Goal: Information Seeking & Learning: Learn about a topic

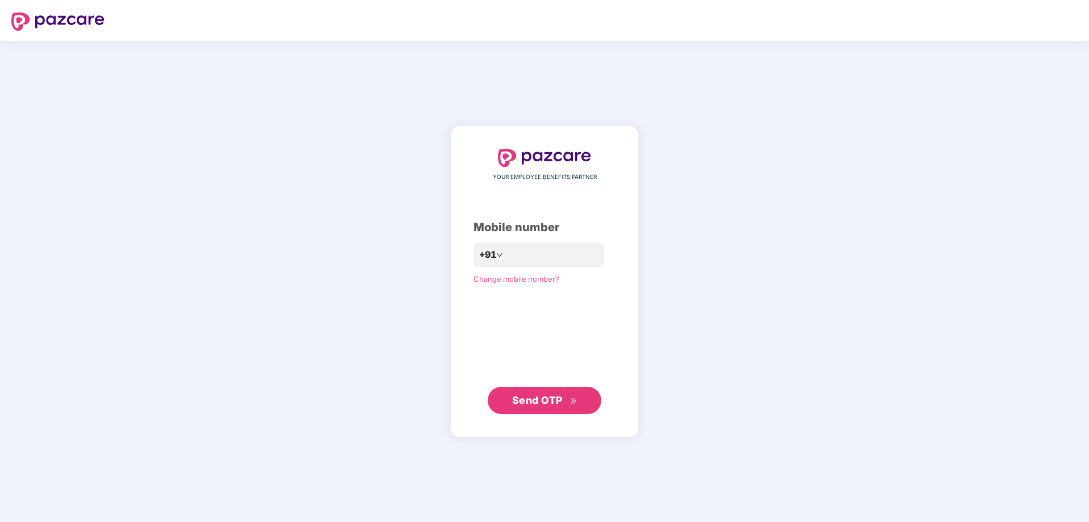
click at [523, 404] on span "Send OTP" at bounding box center [537, 400] width 51 height 12
click at [531, 398] on span "Send OTP" at bounding box center [537, 400] width 51 height 12
click at [541, 375] on div "**********" at bounding box center [544, 282] width 142 height 266
drag, startPoint x: 560, startPoint y: 253, endPoint x: 450, endPoint y: 248, distance: 110.8
click at [450, 248] on div "**********" at bounding box center [544, 281] width 188 height 313
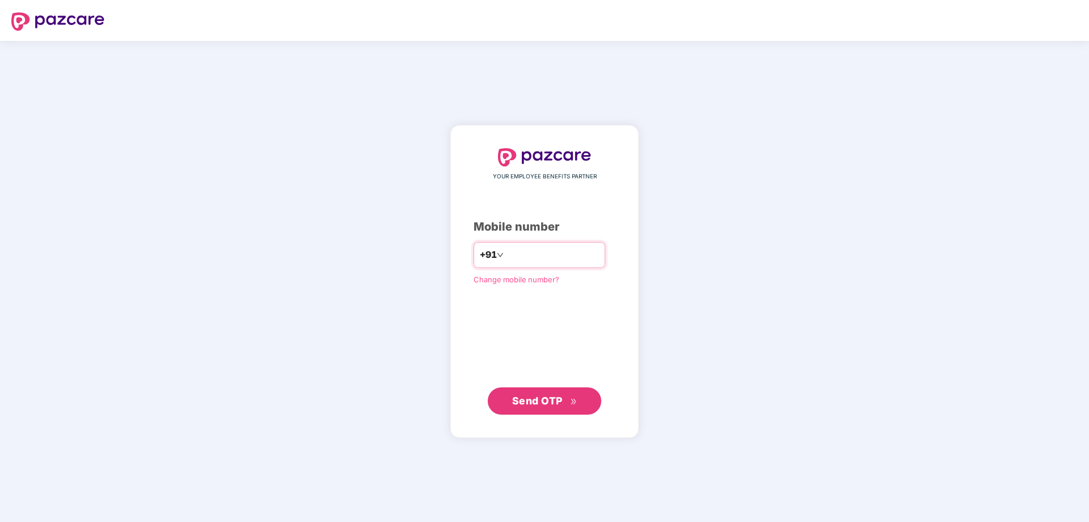
click at [518, 254] on input "**********" at bounding box center [552, 255] width 93 height 18
click at [519, 254] on input "**********" at bounding box center [552, 255] width 93 height 18
type input "*"
type input "**********"
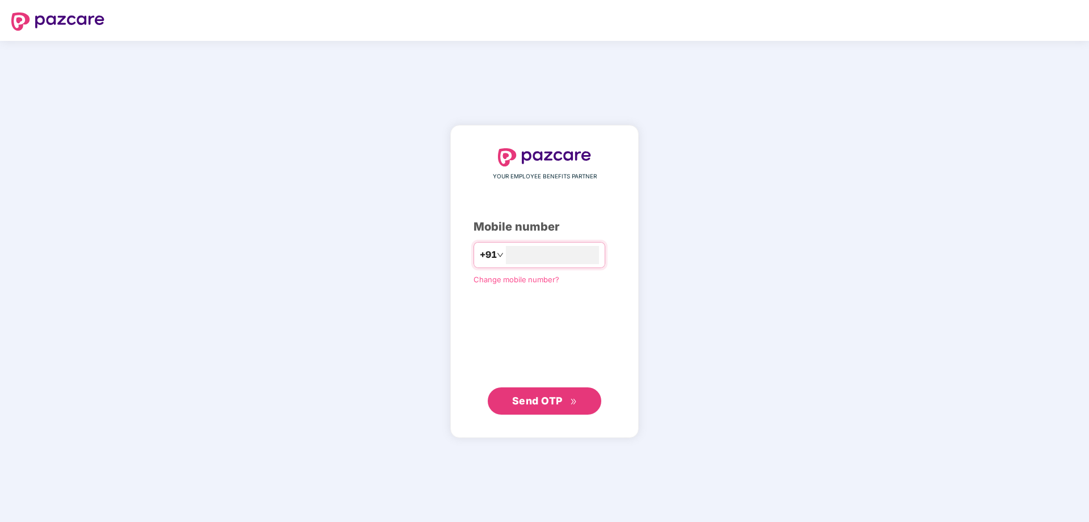
click at [539, 397] on span "Send OTP" at bounding box center [537, 400] width 51 height 12
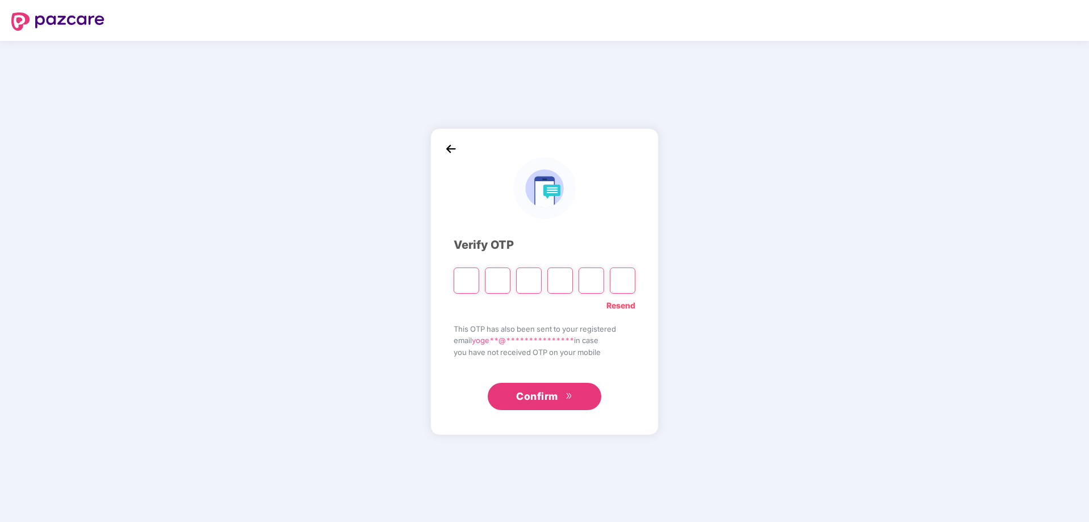
type input "*"
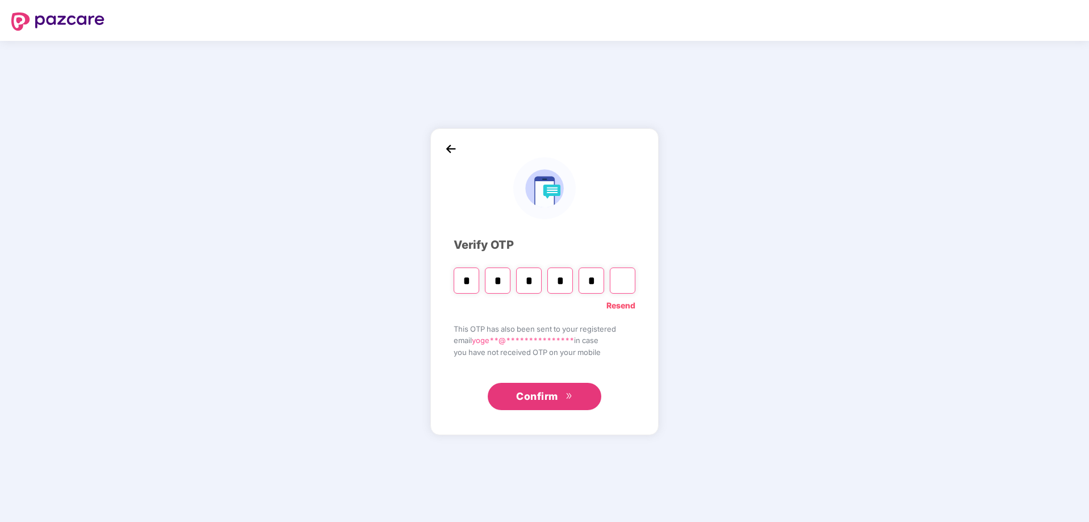
type input "*"
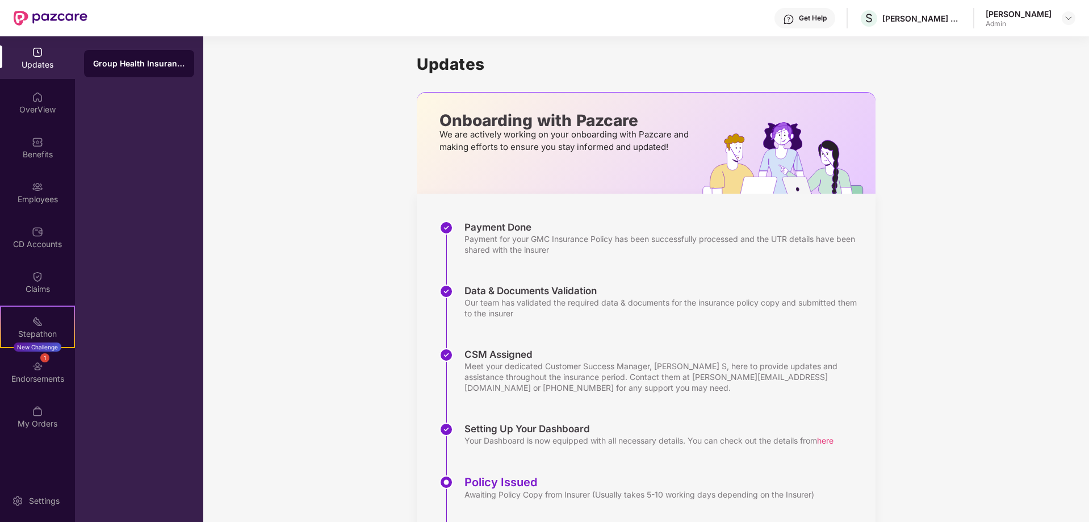
click at [1018, 342] on div "Updates Onboarding with Pazcare We are actively working on your onboarding with…" at bounding box center [645, 319] width 885 height 567
click at [518, 465] on div "Setting Up Your Dashboard Your Dashboard is now equipped with all necessary det…" at bounding box center [657, 448] width 436 height 53
click at [1069, 17] on img at bounding box center [1068, 18] width 9 height 9
click at [848, 57] on h1 "Updates" at bounding box center [646, 63] width 459 height 19
click at [29, 105] on div "OverView" at bounding box center [37, 109] width 75 height 11
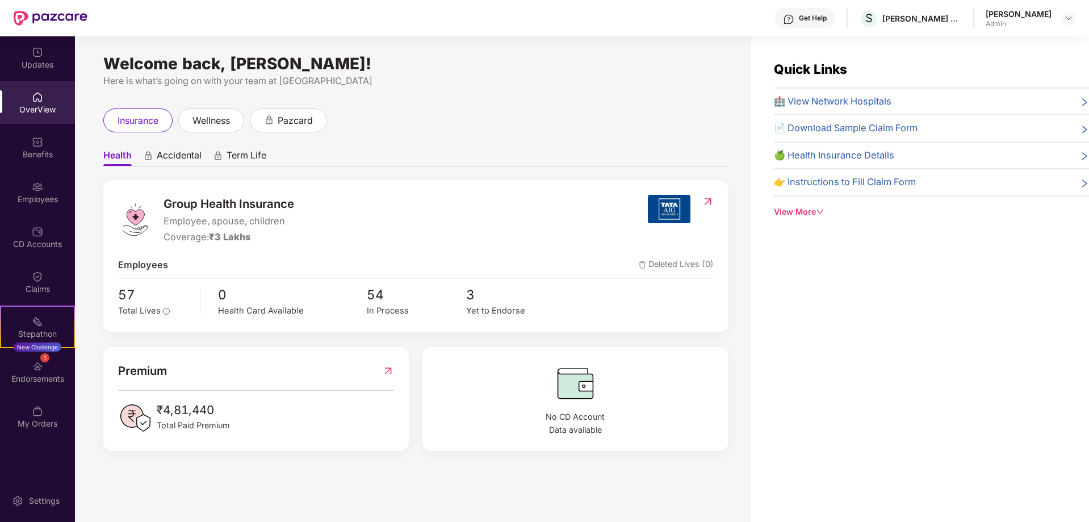
click at [904, 152] on div "🍏 Health Insurance Details" at bounding box center [931, 155] width 315 height 15
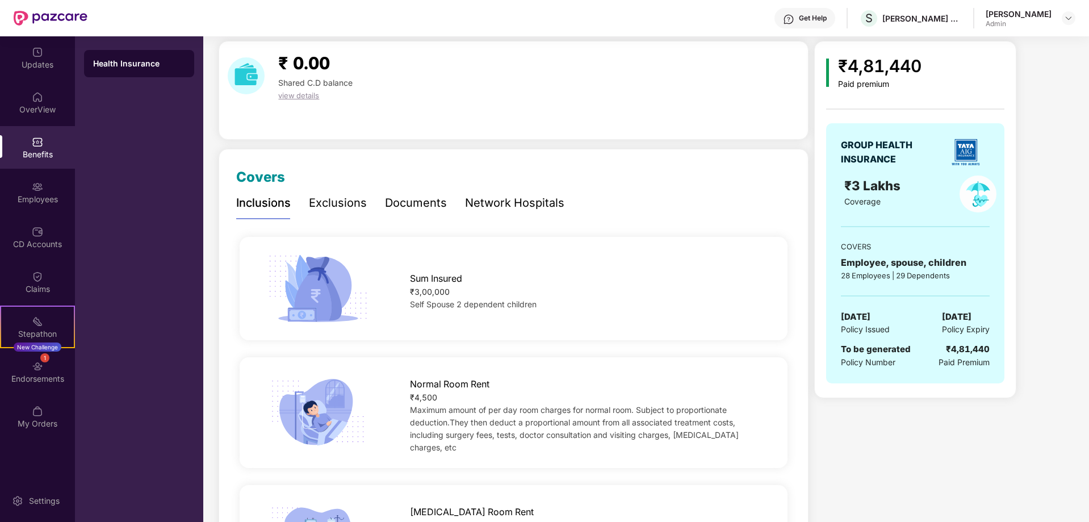
scroll to position [30, 0]
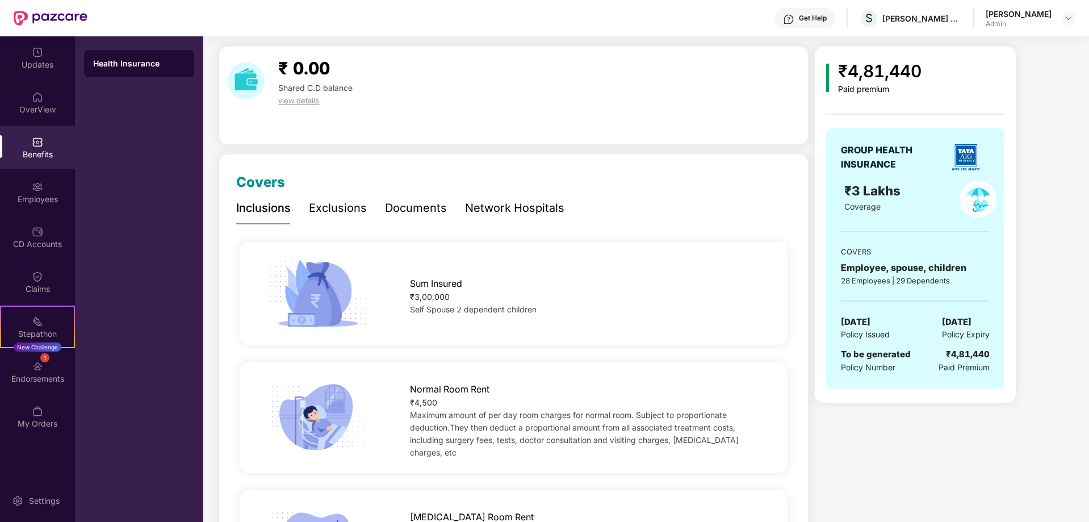
click at [341, 207] on div "Exclusions" at bounding box center [338, 208] width 58 height 18
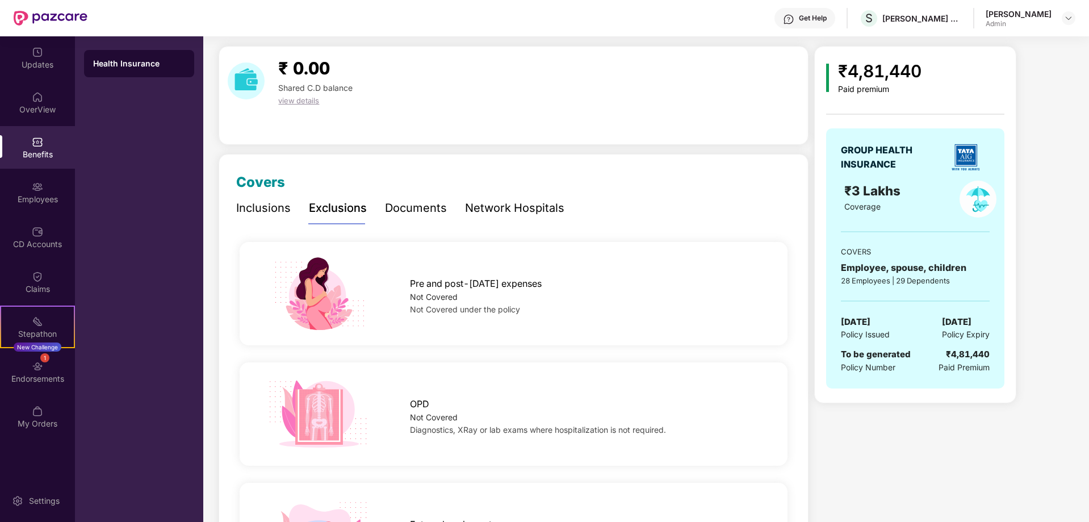
scroll to position [0, 0]
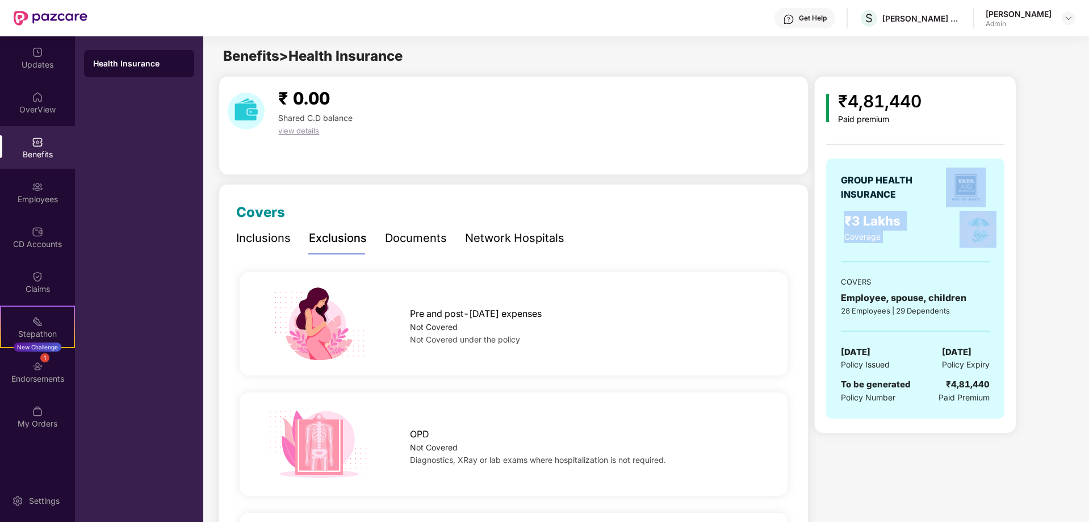
drag, startPoint x: 1087, startPoint y: 190, endPoint x: 1089, endPoint y: 206, distance: 16.1
click at [1055, 219] on div "₹4,81,440 Paid premium GROUP HEALTH INSURANCE ₹3 Lakhs Coverage COVERS Employee…" at bounding box center [943, 254] width 258 height 357
drag, startPoint x: 409, startPoint y: 229, endPoint x: 413, endPoint y: 236, distance: 8.2
click at [412, 234] on div "Documents" at bounding box center [416, 238] width 62 height 18
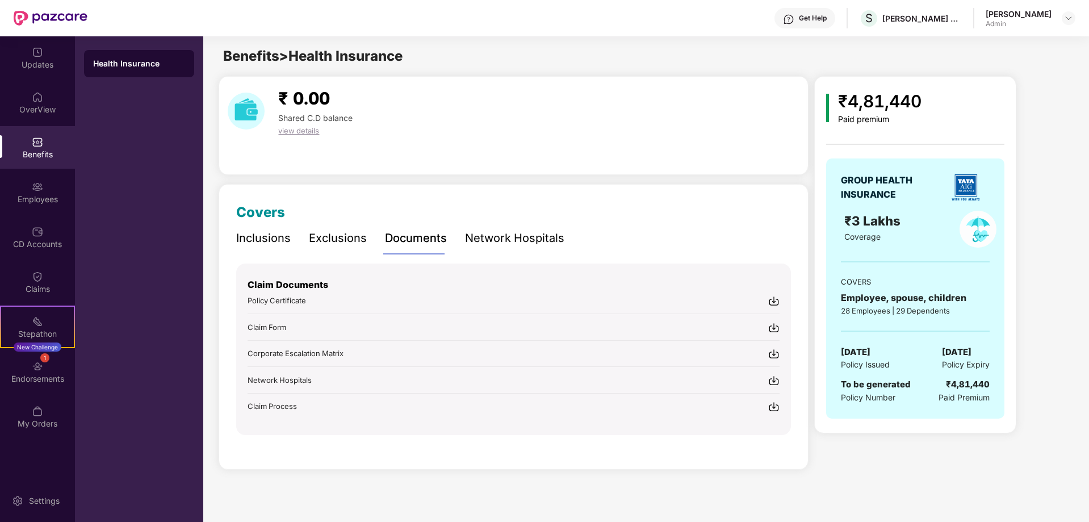
click at [773, 297] on img at bounding box center [773, 300] width 11 height 11
click at [297, 129] on span "view details" at bounding box center [298, 130] width 41 height 9
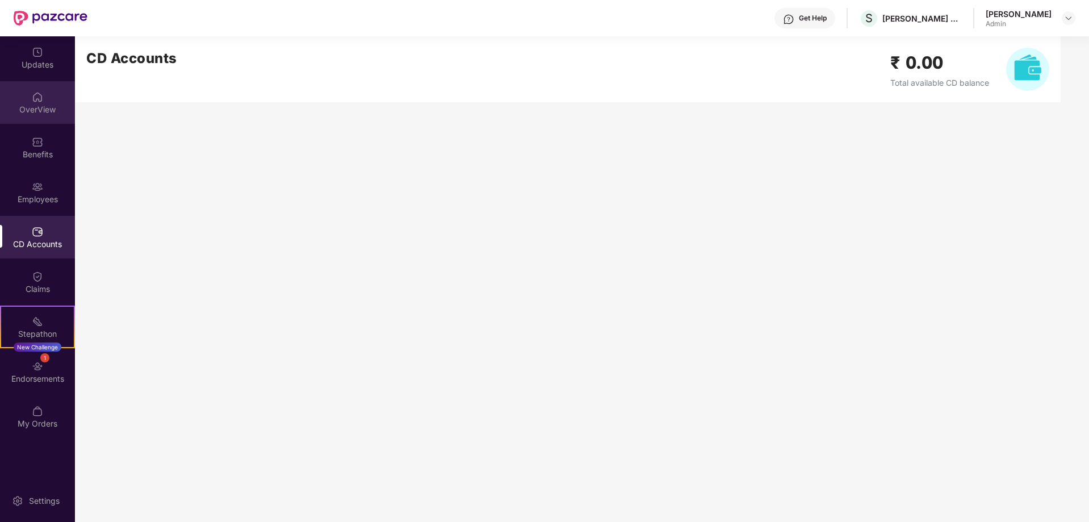
click at [41, 108] on div "OverView" at bounding box center [37, 109] width 75 height 11
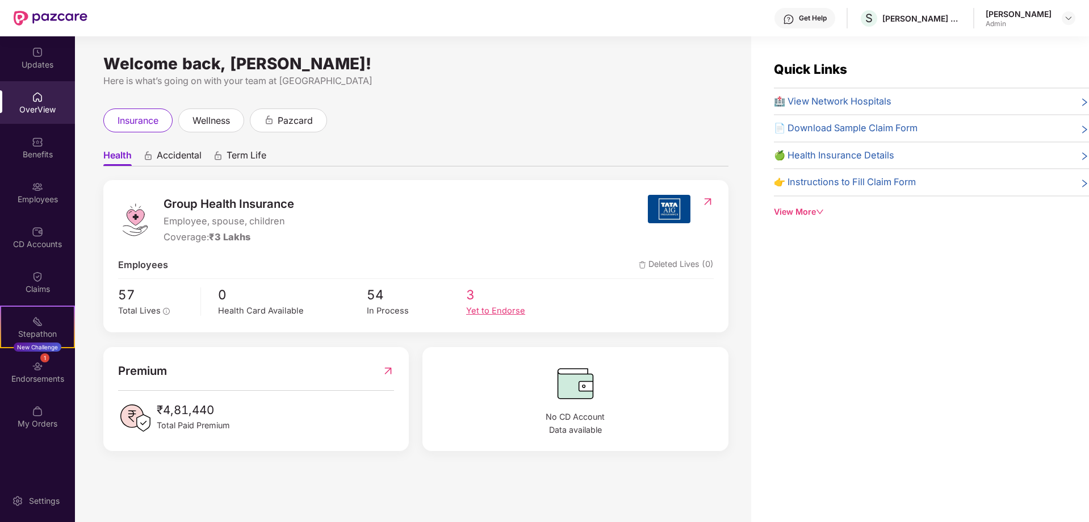
click at [485, 311] on div "Yet to Endorse" at bounding box center [515, 310] width 99 height 13
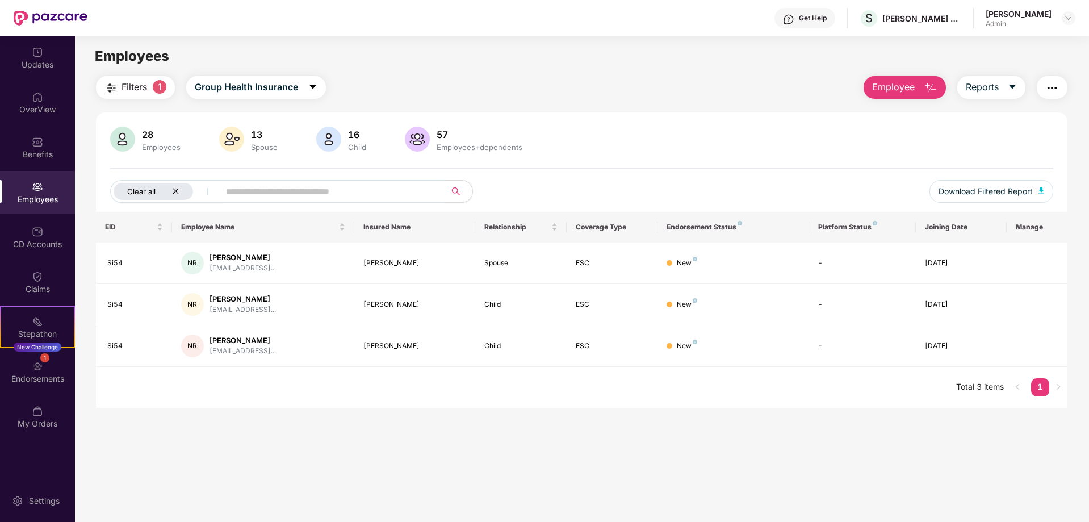
click at [177, 188] on icon "close" at bounding box center [175, 190] width 7 height 7
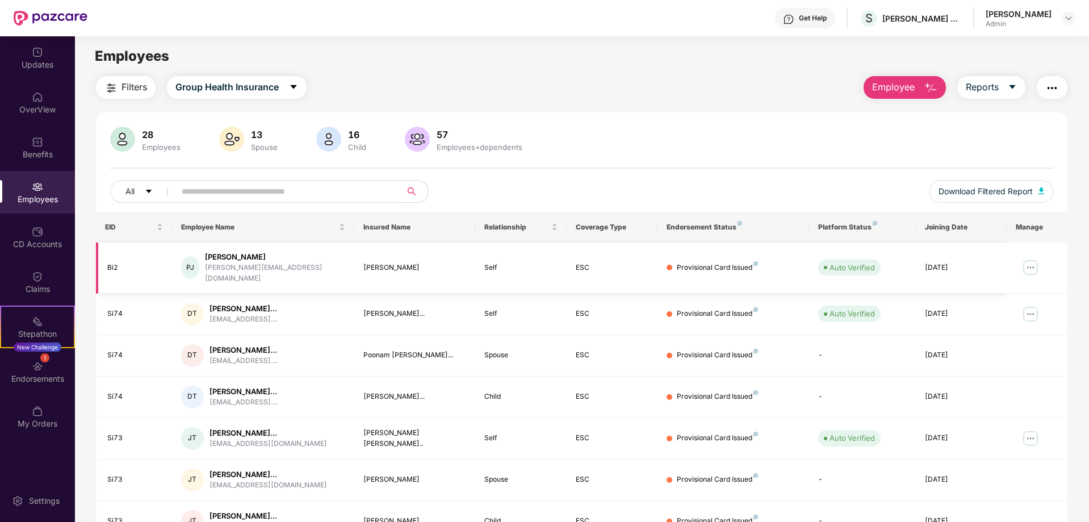
click at [1029, 262] on img at bounding box center [1030, 267] width 18 height 18
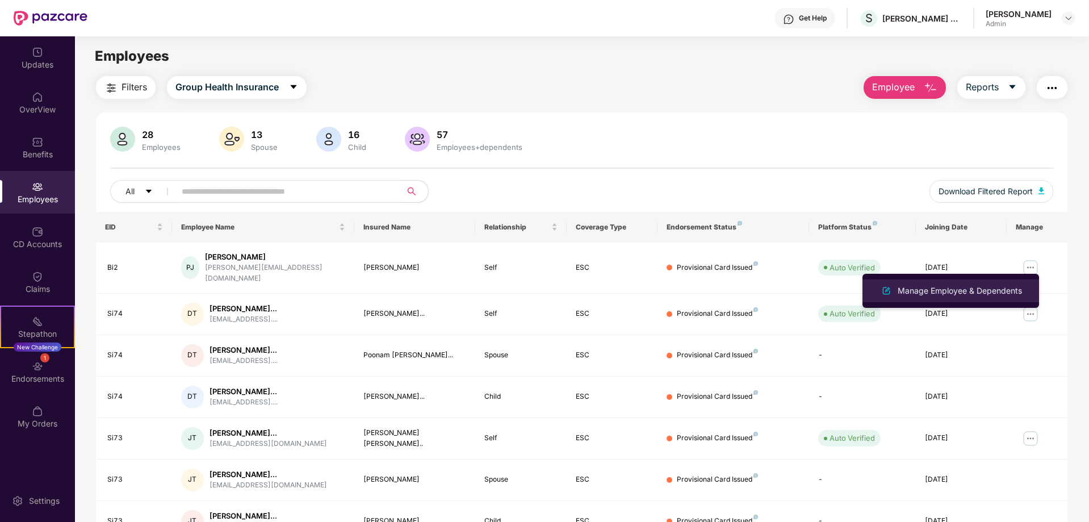
click at [975, 292] on div "Manage Employee & Dependents" at bounding box center [959, 290] width 129 height 12
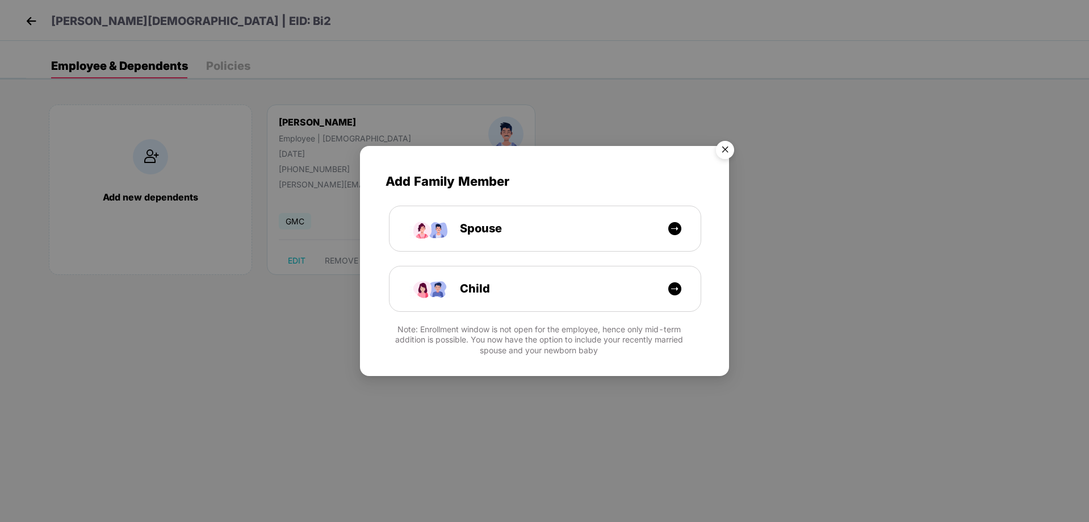
click at [726, 154] on img "Close" at bounding box center [725, 152] width 32 height 32
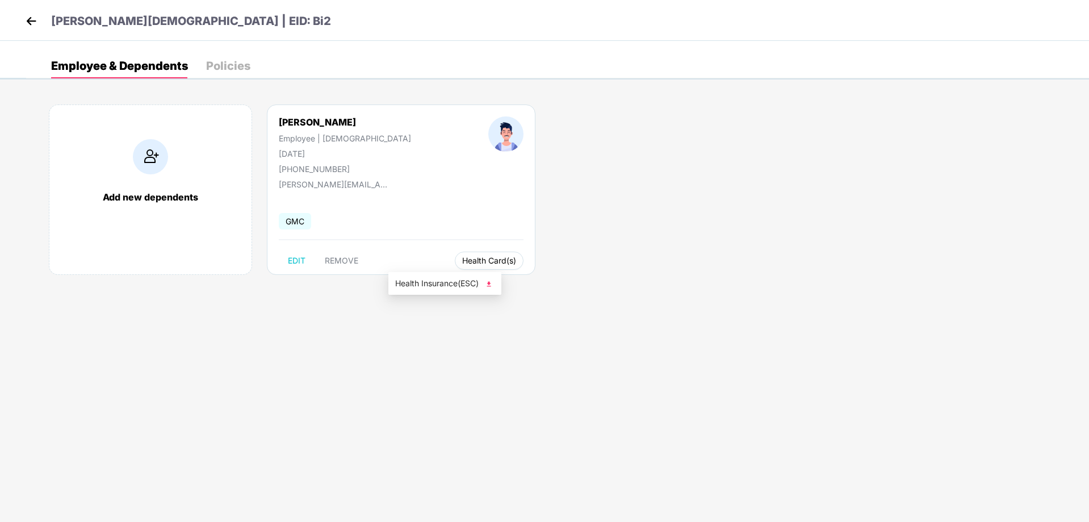
click at [462, 260] on span "Health Card(s)" at bounding box center [489, 261] width 54 height 6
click at [457, 283] on span "Health Insurance(ESC)" at bounding box center [444, 283] width 99 height 12
click at [32, 20] on img at bounding box center [31, 20] width 17 height 17
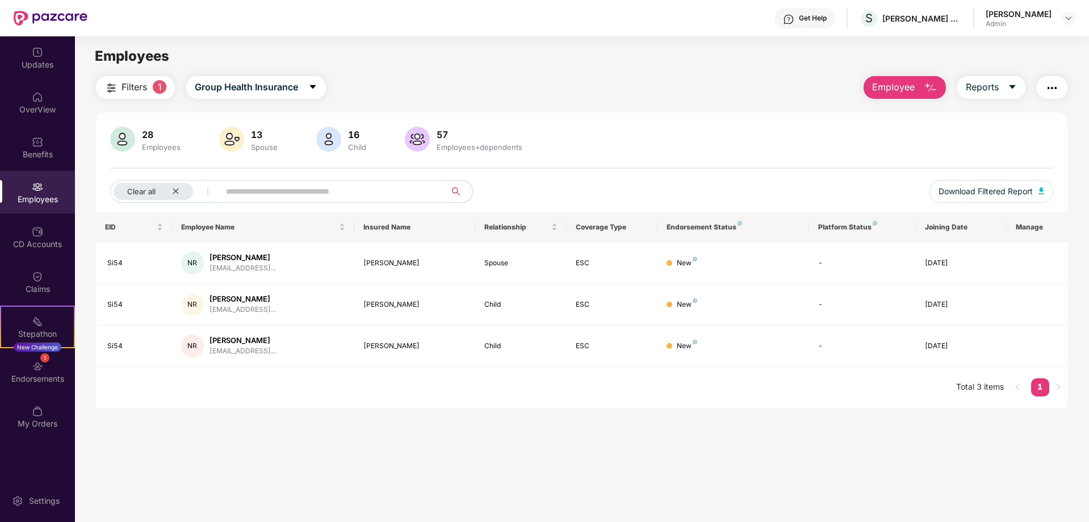
click at [40, 200] on div "Employees" at bounding box center [37, 199] width 75 height 11
click at [178, 190] on icon "close" at bounding box center [176, 191] width 6 height 6
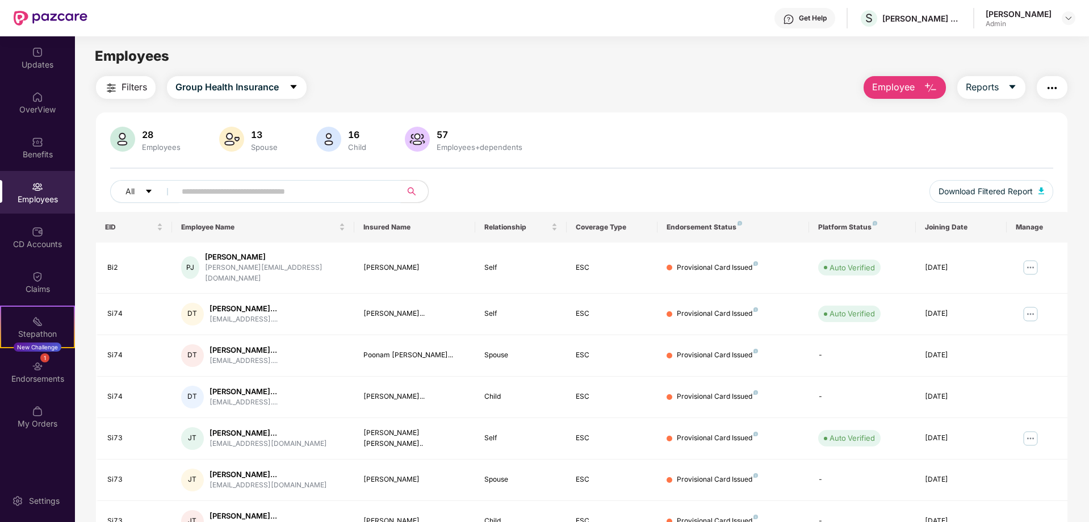
click at [217, 196] on input "text" at bounding box center [284, 191] width 204 height 17
click at [38, 368] on img at bounding box center [37, 365] width 11 height 11
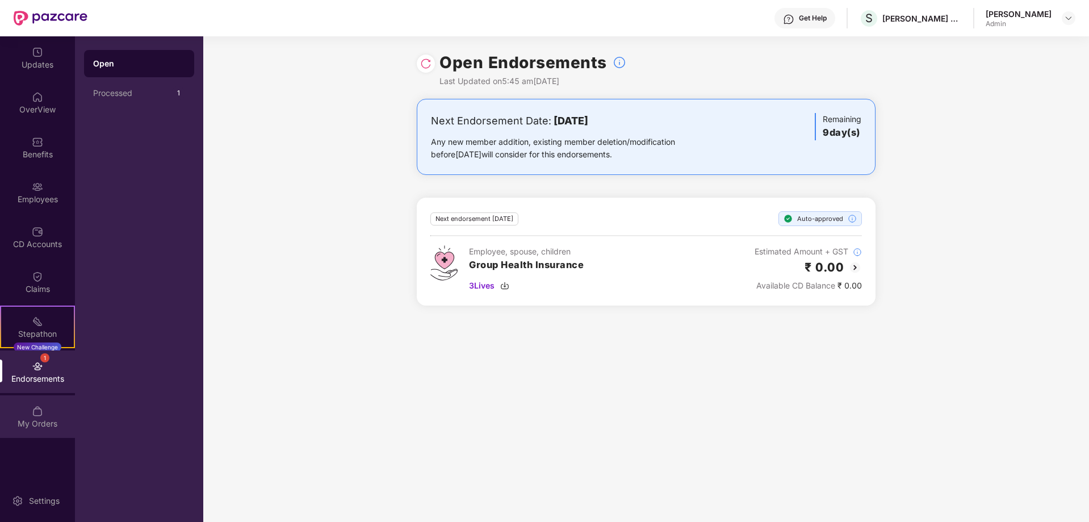
click at [37, 426] on div "My Orders" at bounding box center [37, 423] width 75 height 11
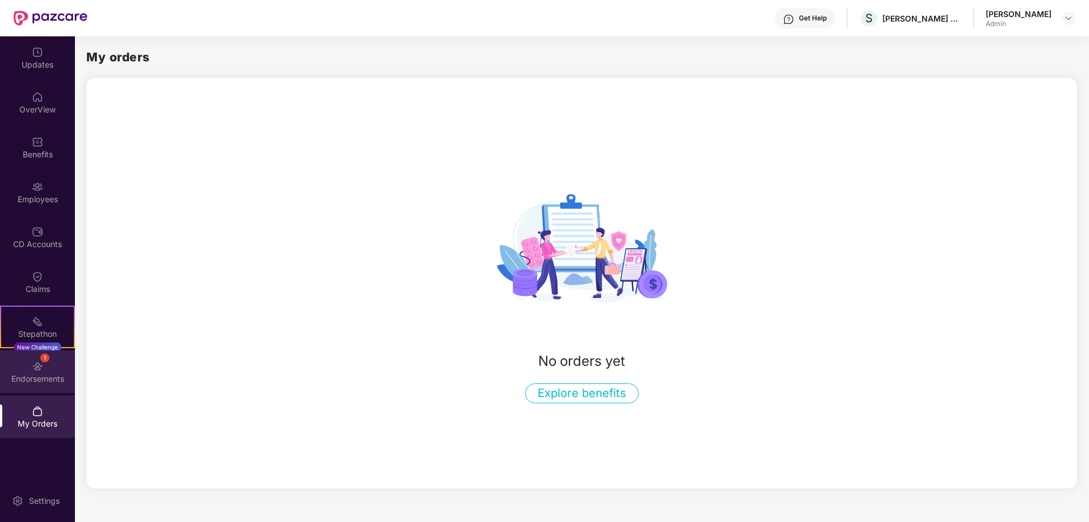
click at [33, 377] on div "Endorsements" at bounding box center [37, 378] width 75 height 11
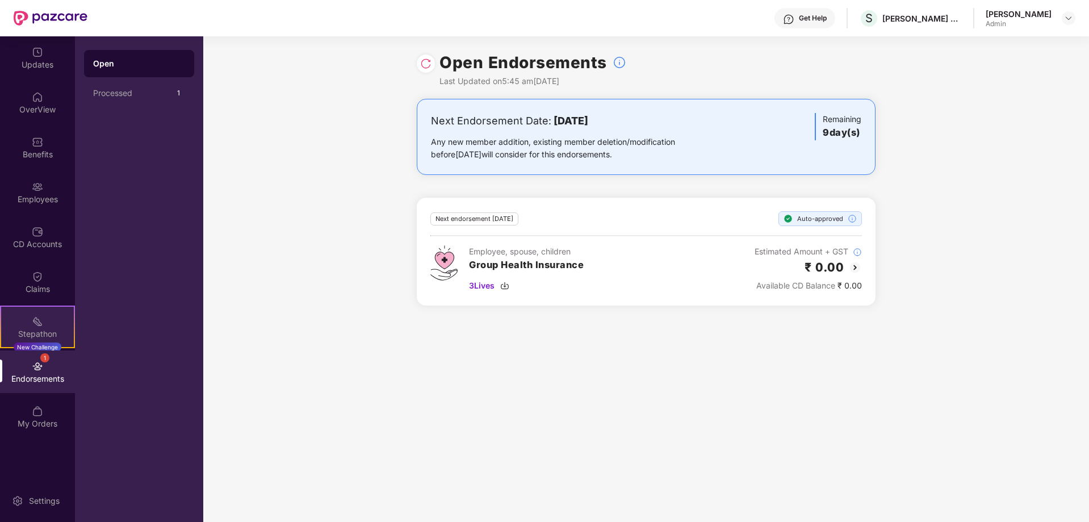
click at [37, 322] on img at bounding box center [37, 321] width 11 height 11
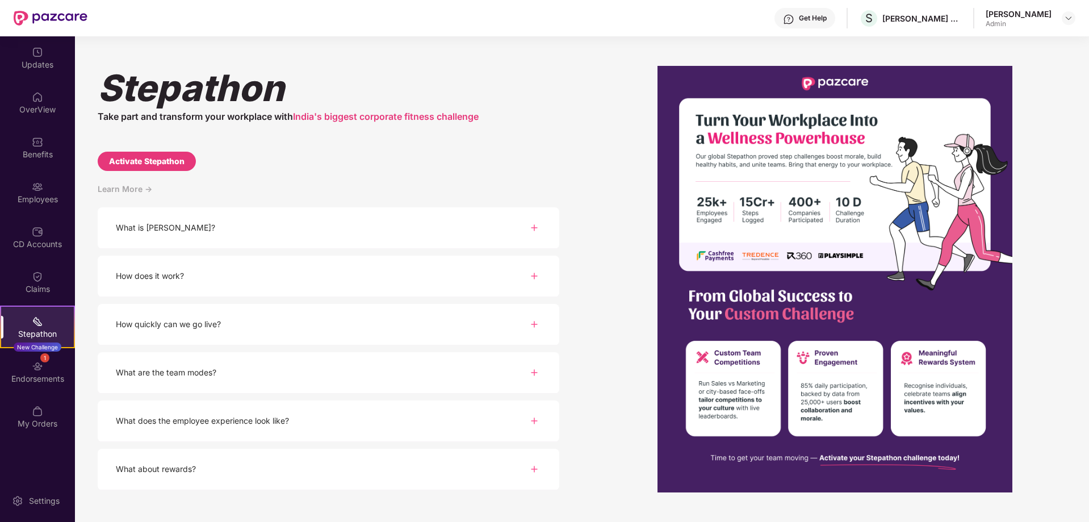
click at [531, 229] on img at bounding box center [534, 228] width 14 height 14
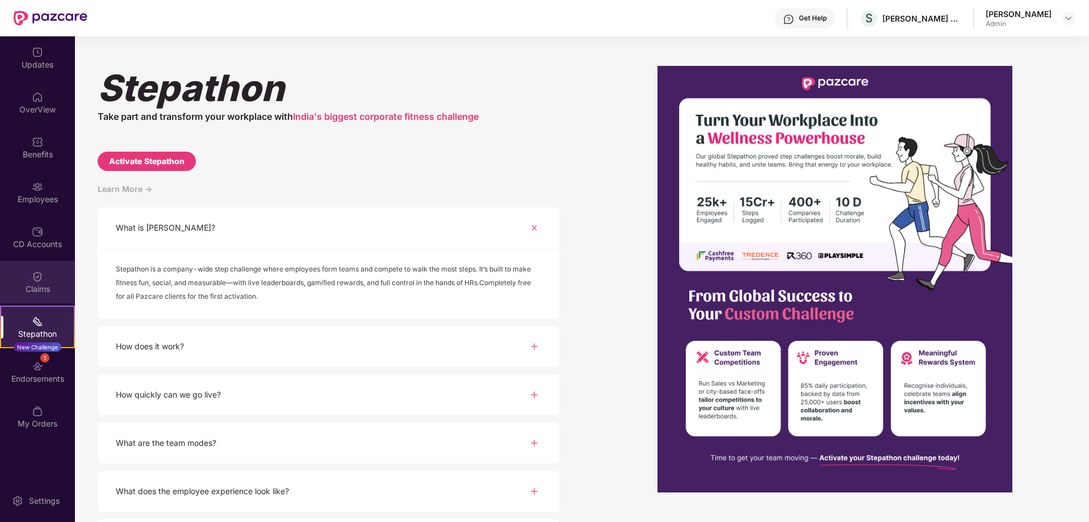
click at [27, 282] on div "Claims" at bounding box center [37, 282] width 75 height 43
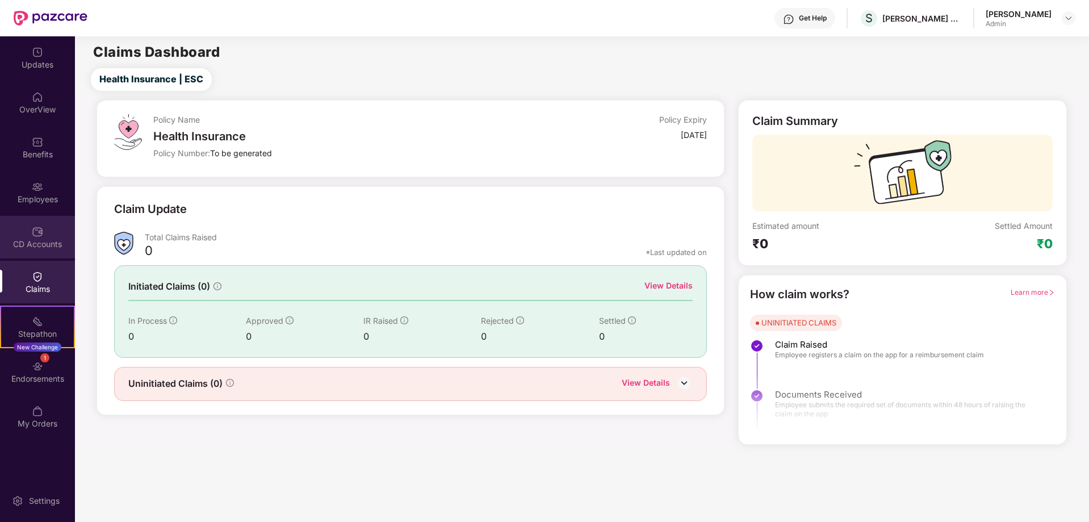
click at [34, 245] on div "CD Accounts" at bounding box center [37, 243] width 75 height 11
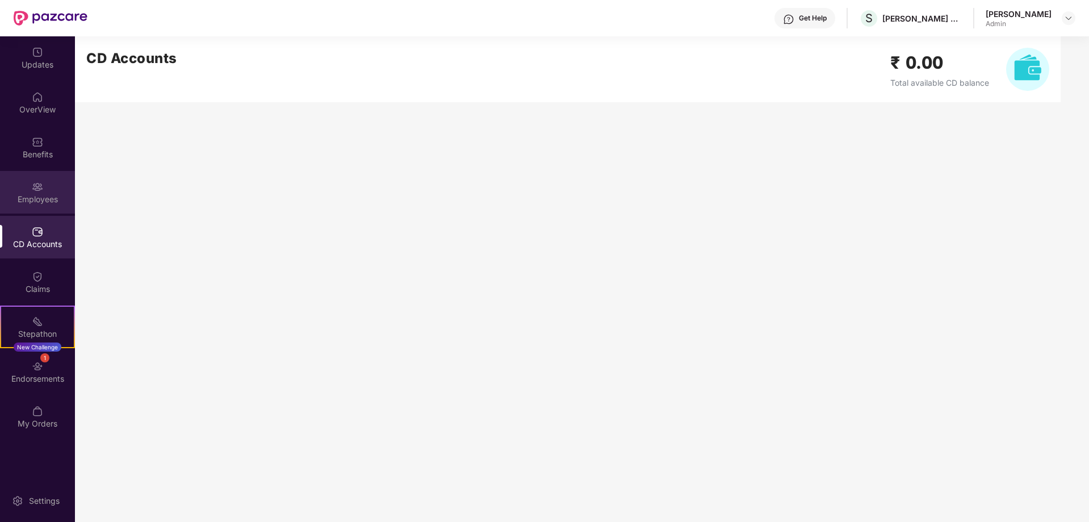
click at [43, 190] on img at bounding box center [37, 186] width 11 height 11
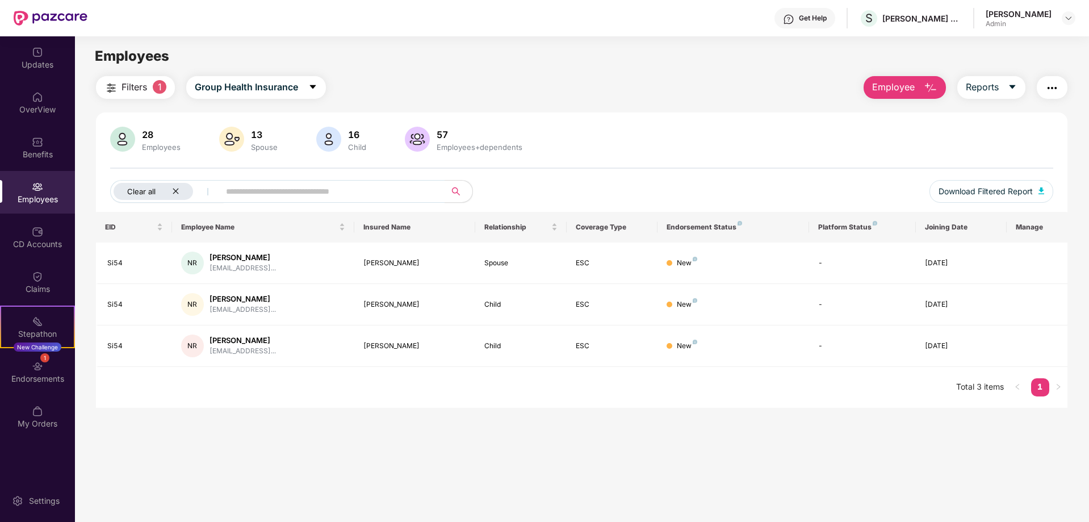
click at [178, 192] on icon "close" at bounding box center [175, 190] width 7 height 7
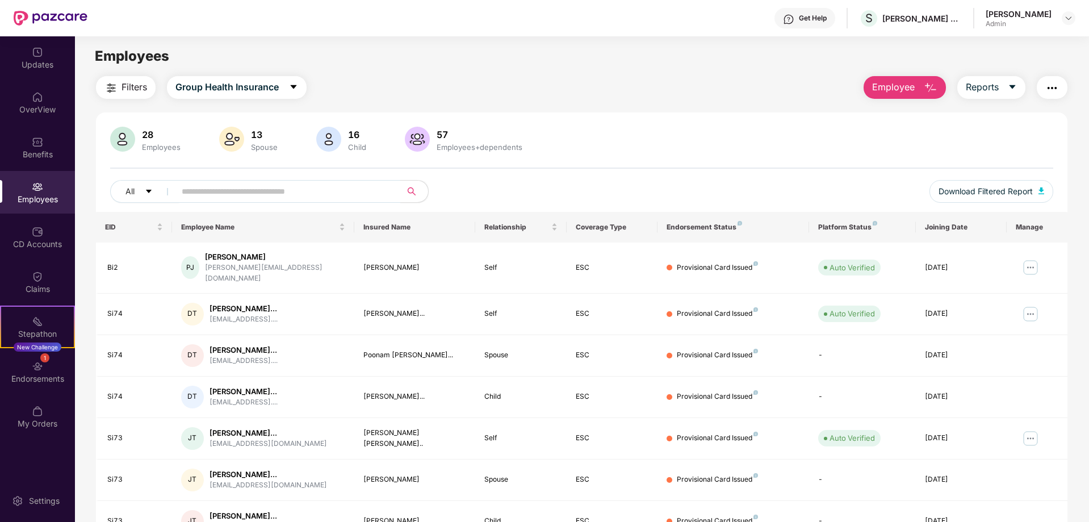
click at [121, 140] on img at bounding box center [122, 139] width 25 height 25
click at [905, 85] on span "Employee" at bounding box center [893, 87] width 43 height 14
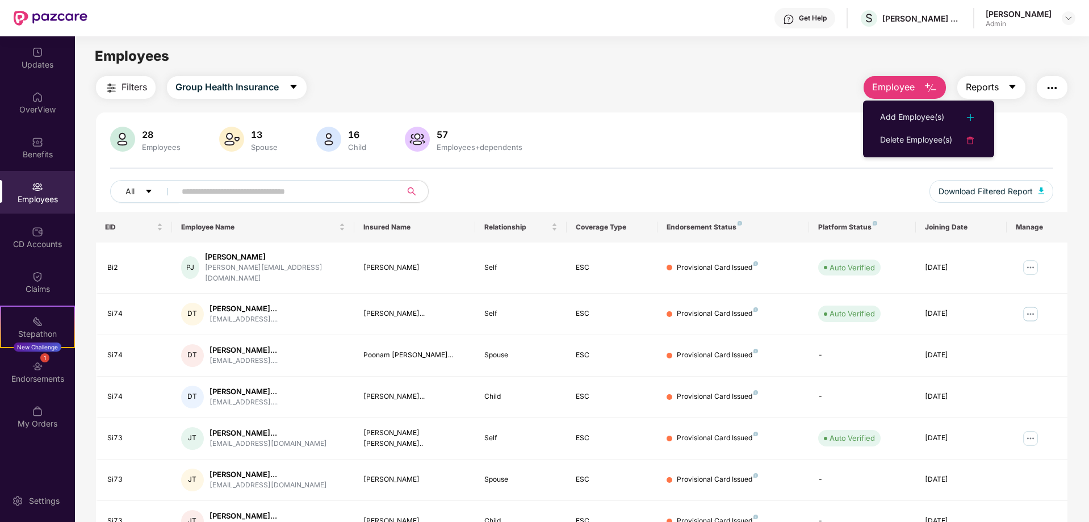
click at [1014, 81] on button "Reports" at bounding box center [991, 87] width 68 height 23
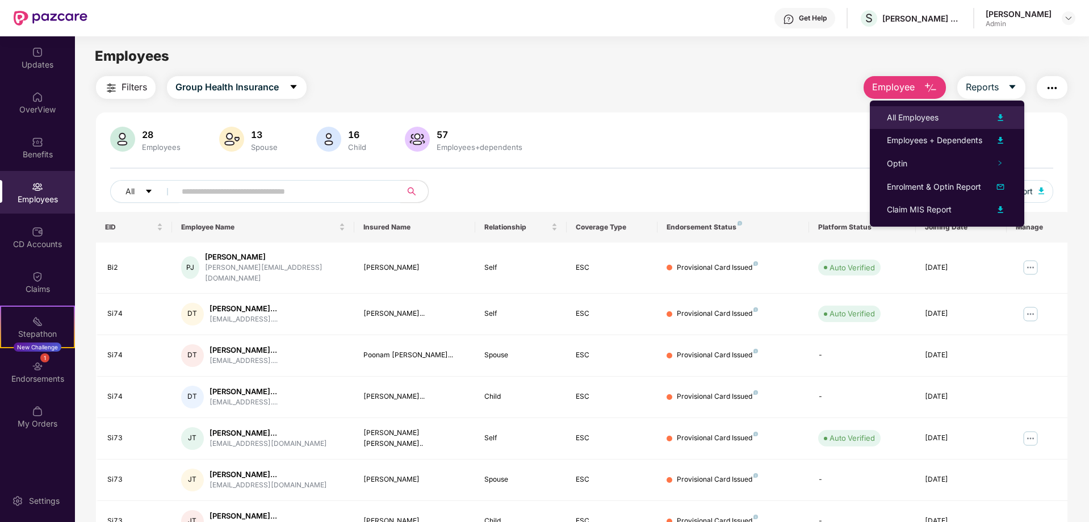
click at [911, 115] on div "All Employees" at bounding box center [913, 117] width 52 height 12
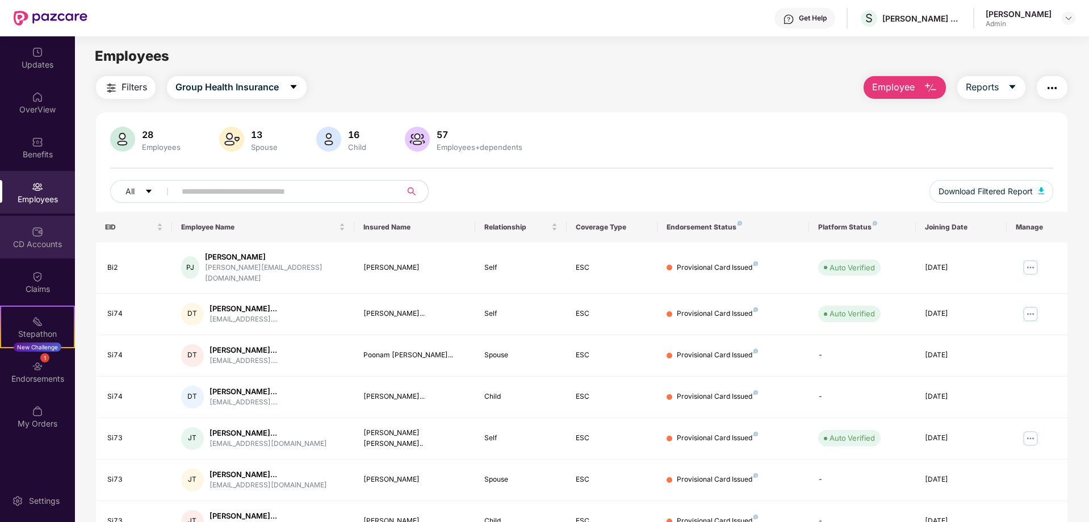
click at [42, 240] on div "CD Accounts" at bounding box center [37, 243] width 75 height 11
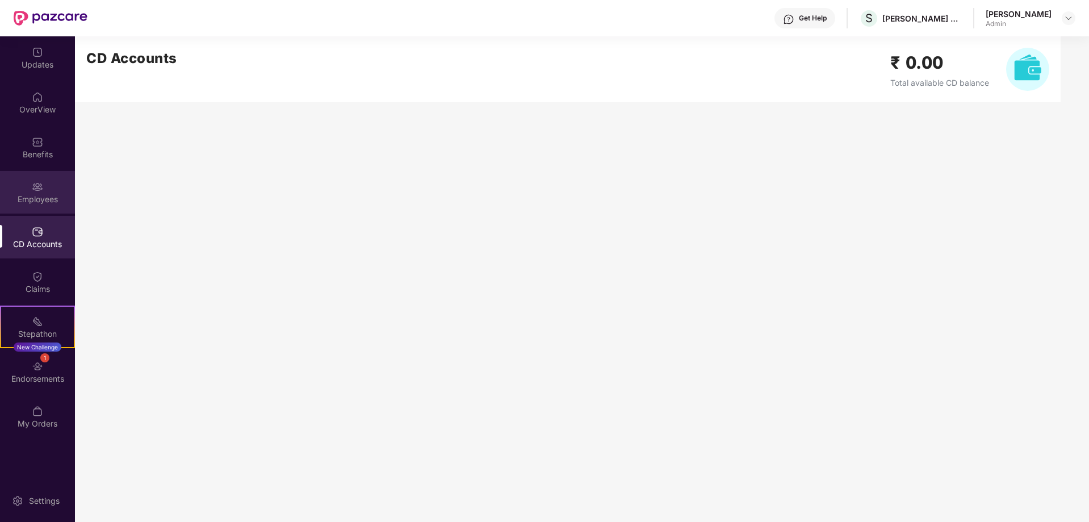
click at [36, 194] on div "Employees" at bounding box center [37, 199] width 75 height 11
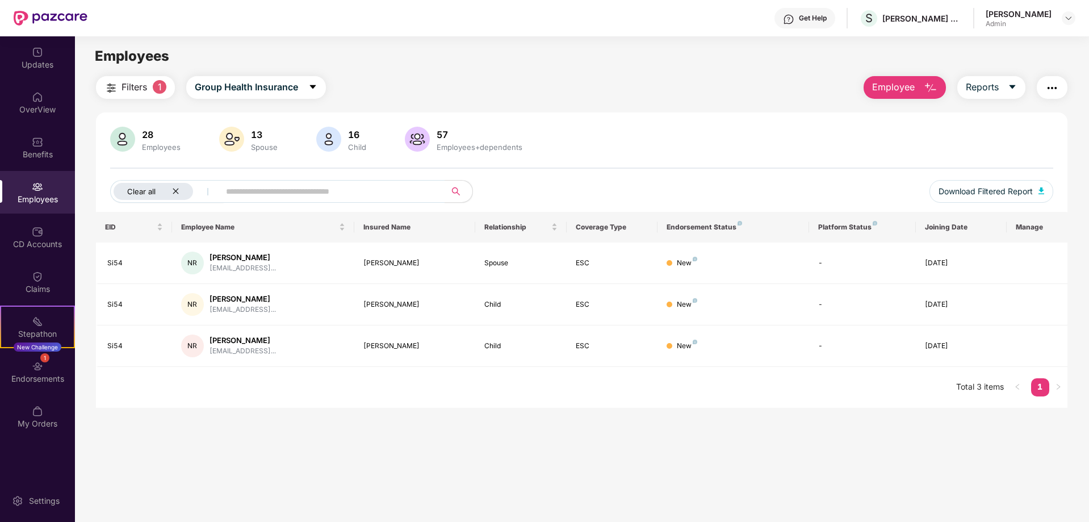
click at [174, 191] on icon "close" at bounding box center [175, 190] width 7 height 7
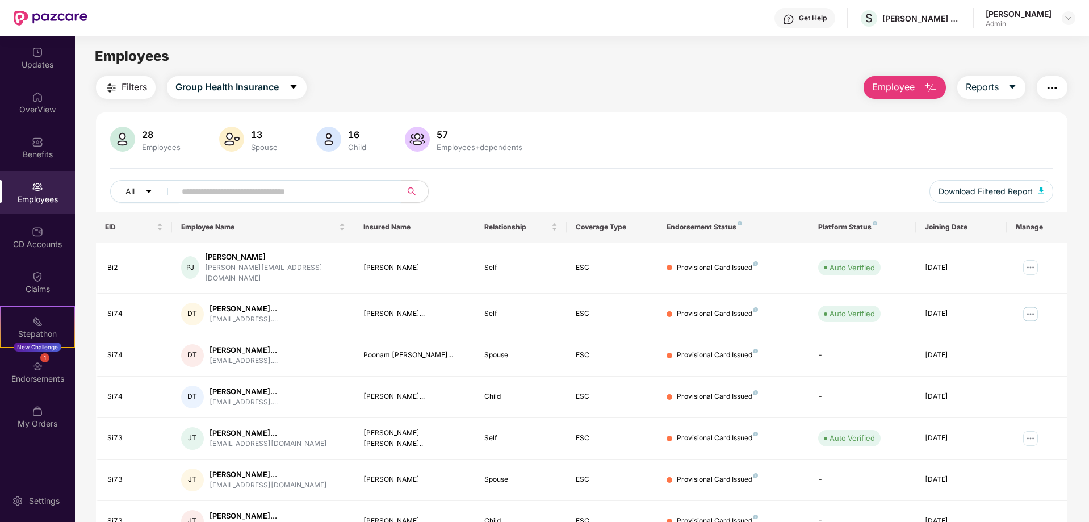
click at [213, 191] on input "text" at bounding box center [284, 191] width 204 height 17
click at [151, 191] on icon "caret-down" at bounding box center [149, 191] width 8 height 8
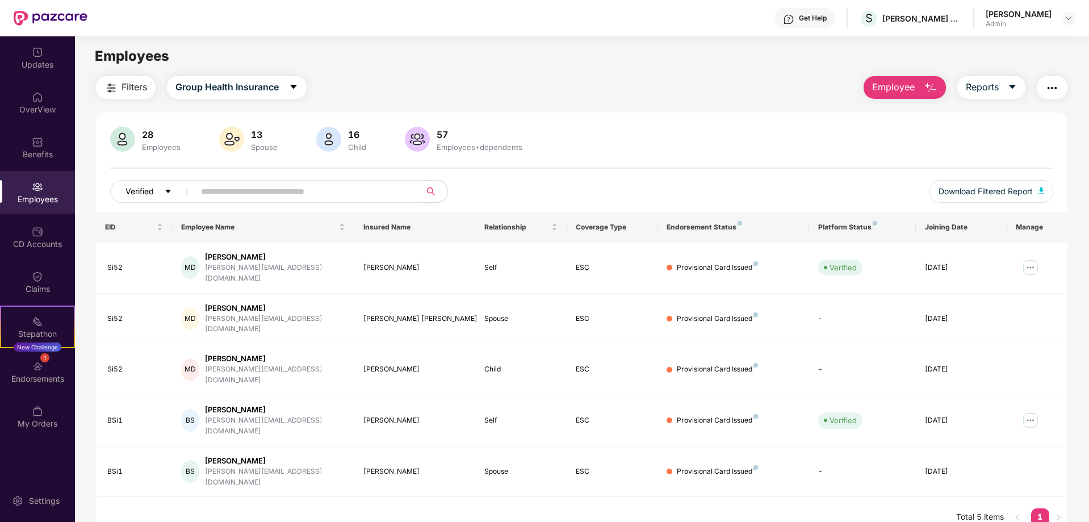
click at [166, 192] on icon "caret-down" at bounding box center [168, 191] width 8 height 8
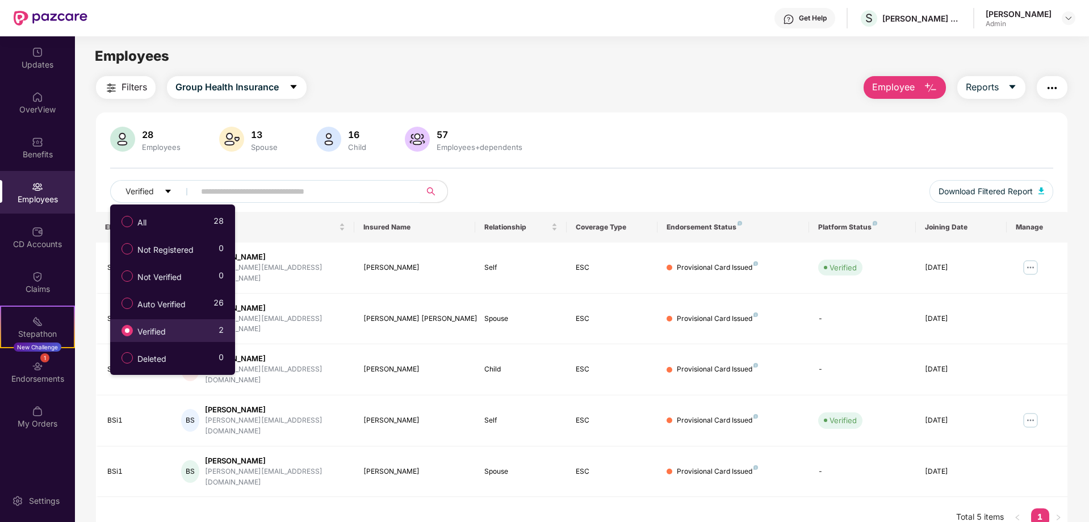
click at [249, 196] on input "text" at bounding box center [303, 191] width 204 height 17
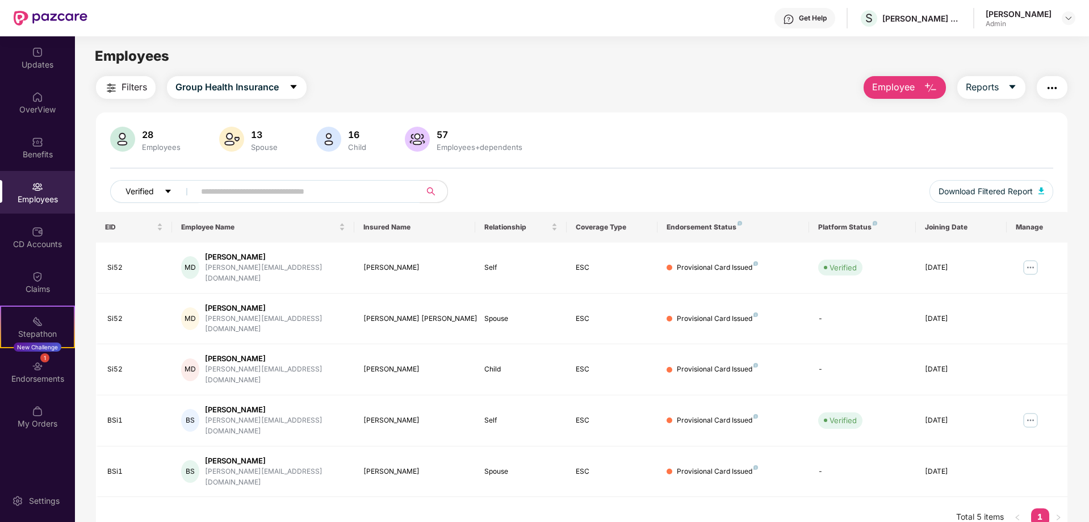
click at [169, 189] on icon "caret-down" at bounding box center [168, 191] width 8 height 8
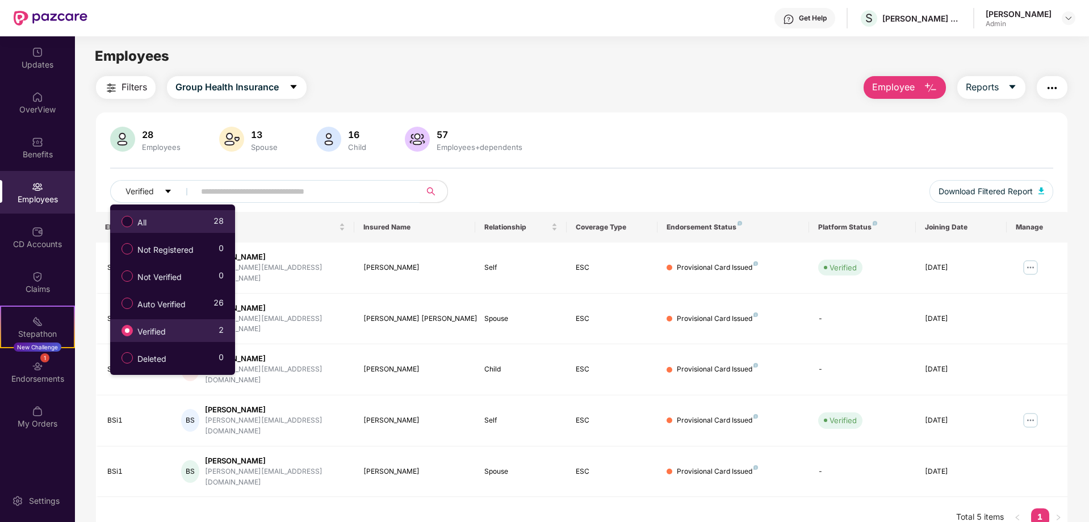
click at [138, 220] on span "All" at bounding box center [142, 222] width 18 height 12
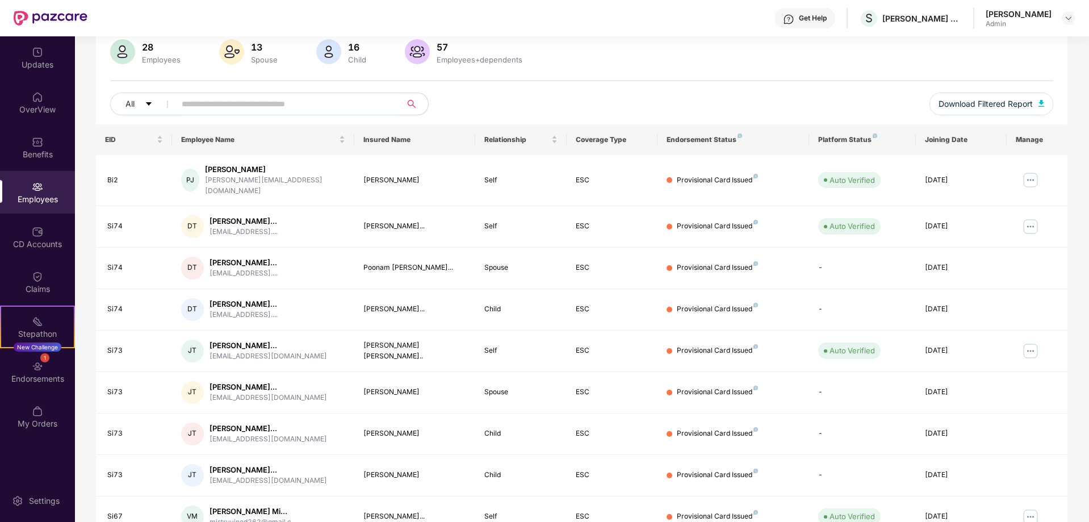
scroll to position [58, 0]
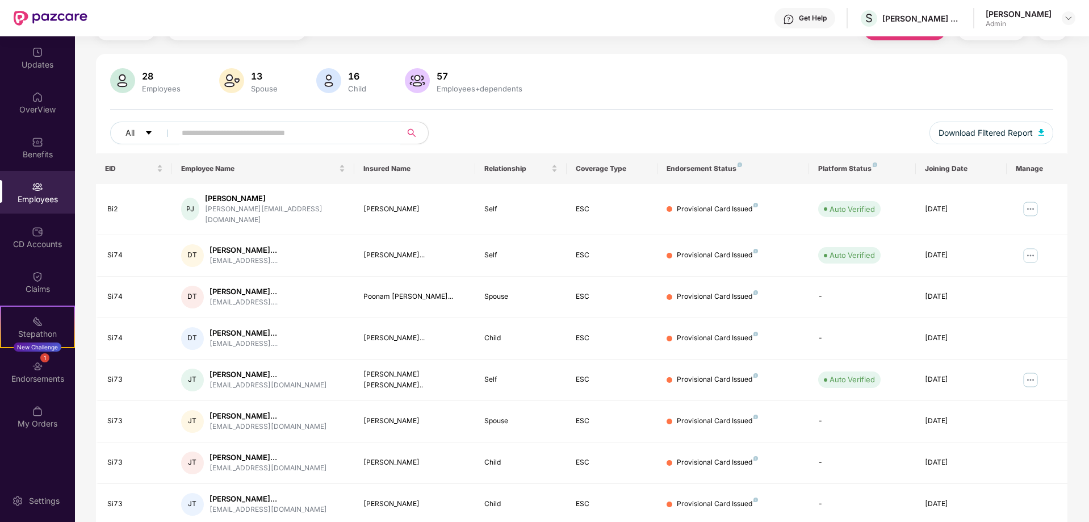
click at [233, 132] on input "text" at bounding box center [284, 132] width 204 height 17
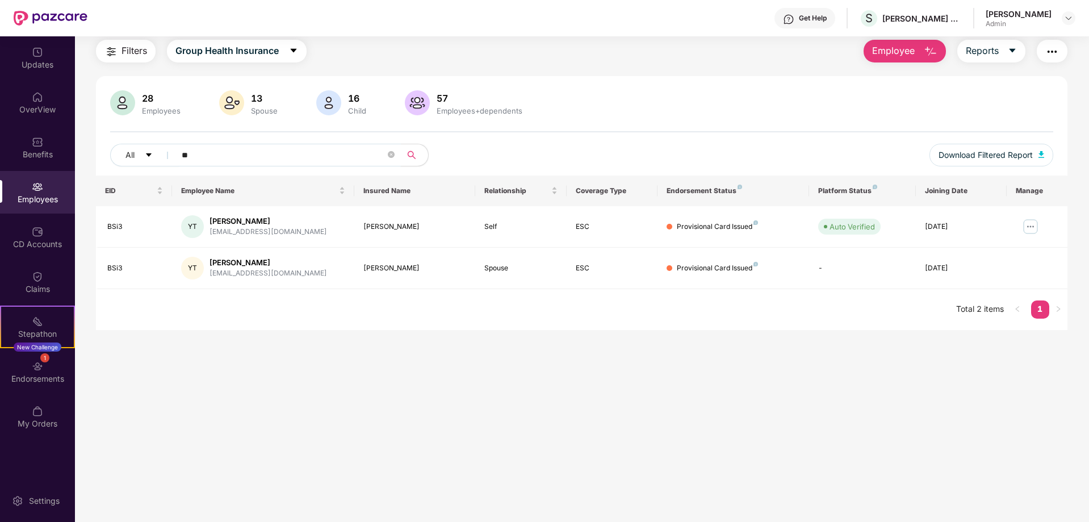
scroll to position [36, 0]
type input "**"
click at [39, 148] on div "Benefits" at bounding box center [37, 147] width 75 height 43
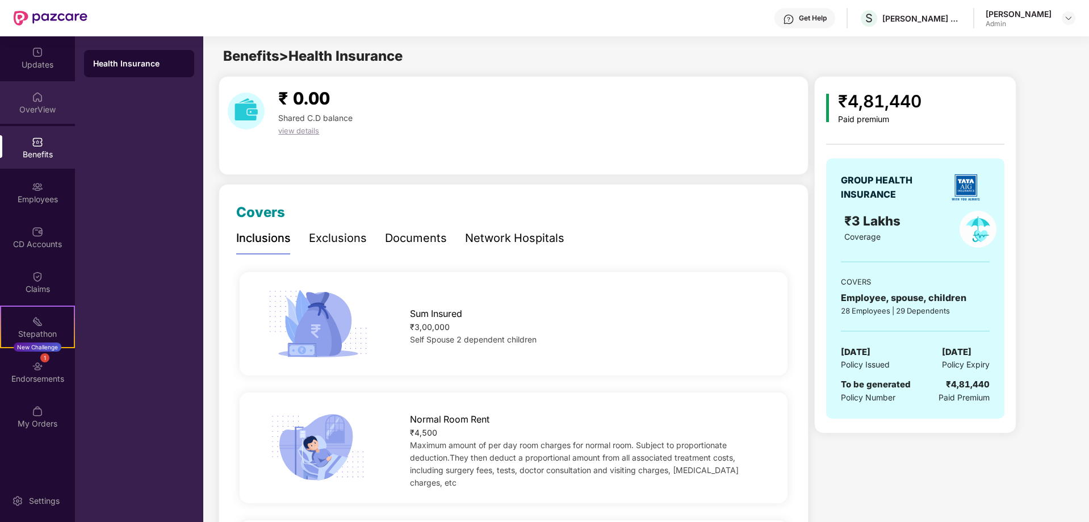
click at [39, 102] on img at bounding box center [37, 96] width 11 height 11
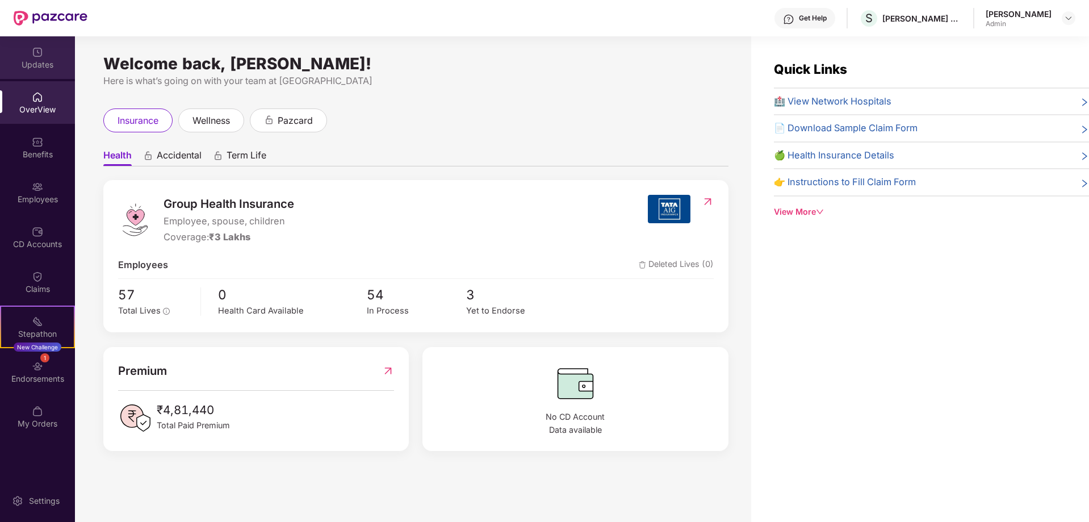
click at [34, 59] on div "Updates" at bounding box center [37, 64] width 75 height 11
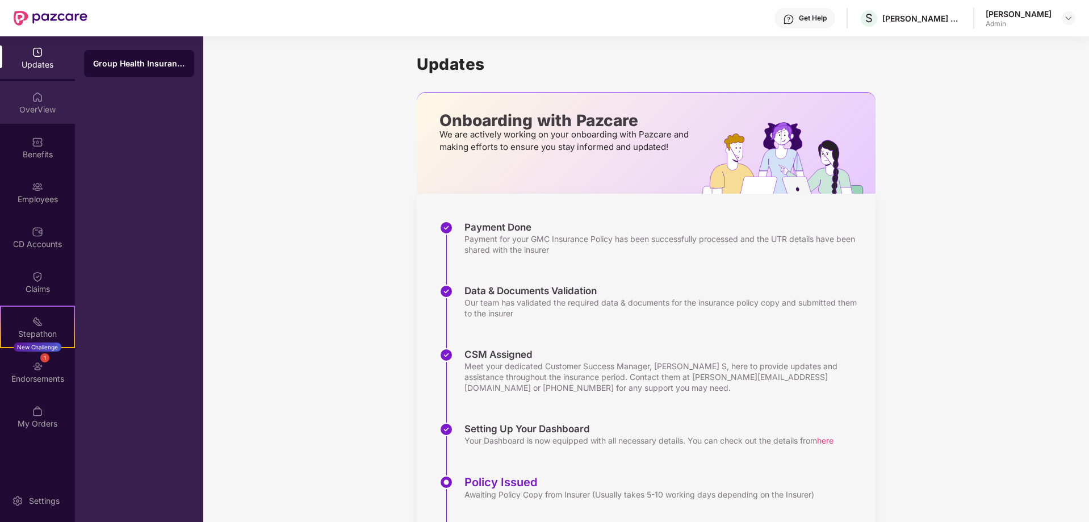
click at [42, 113] on div "OverView" at bounding box center [37, 109] width 75 height 11
